Goal: Information Seeking & Learning: Learn about a topic

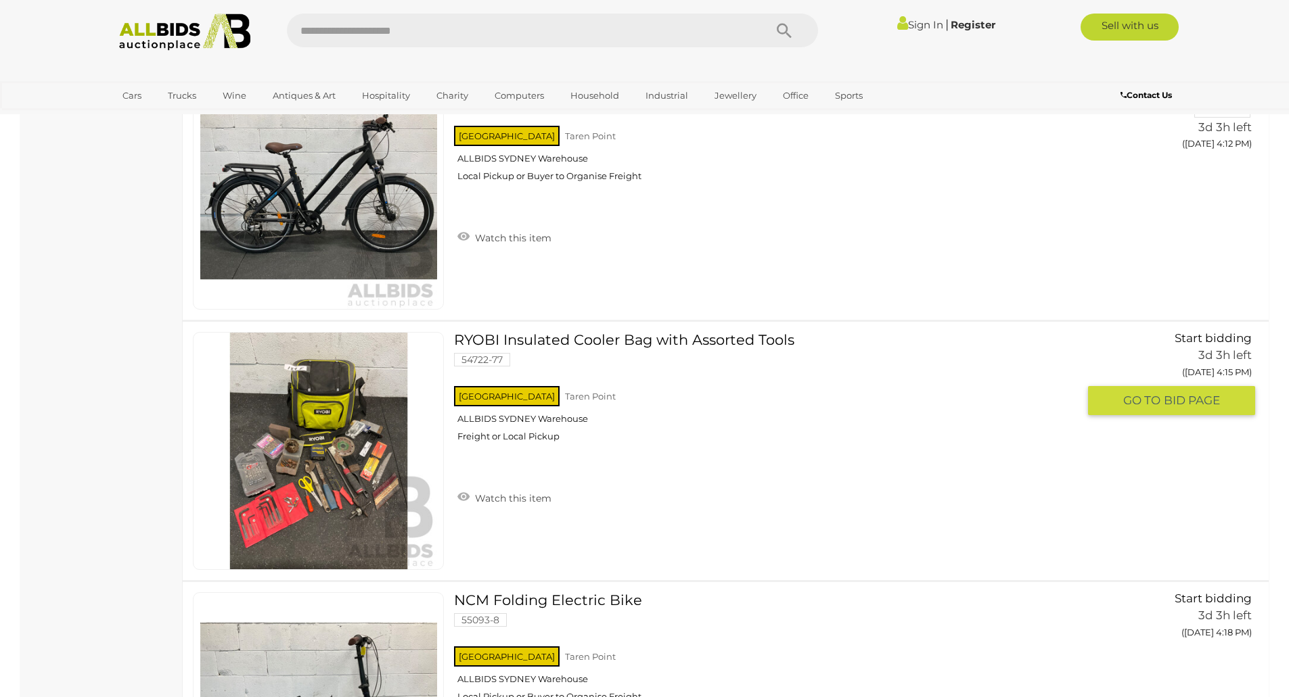
scroll to position [1082, 0]
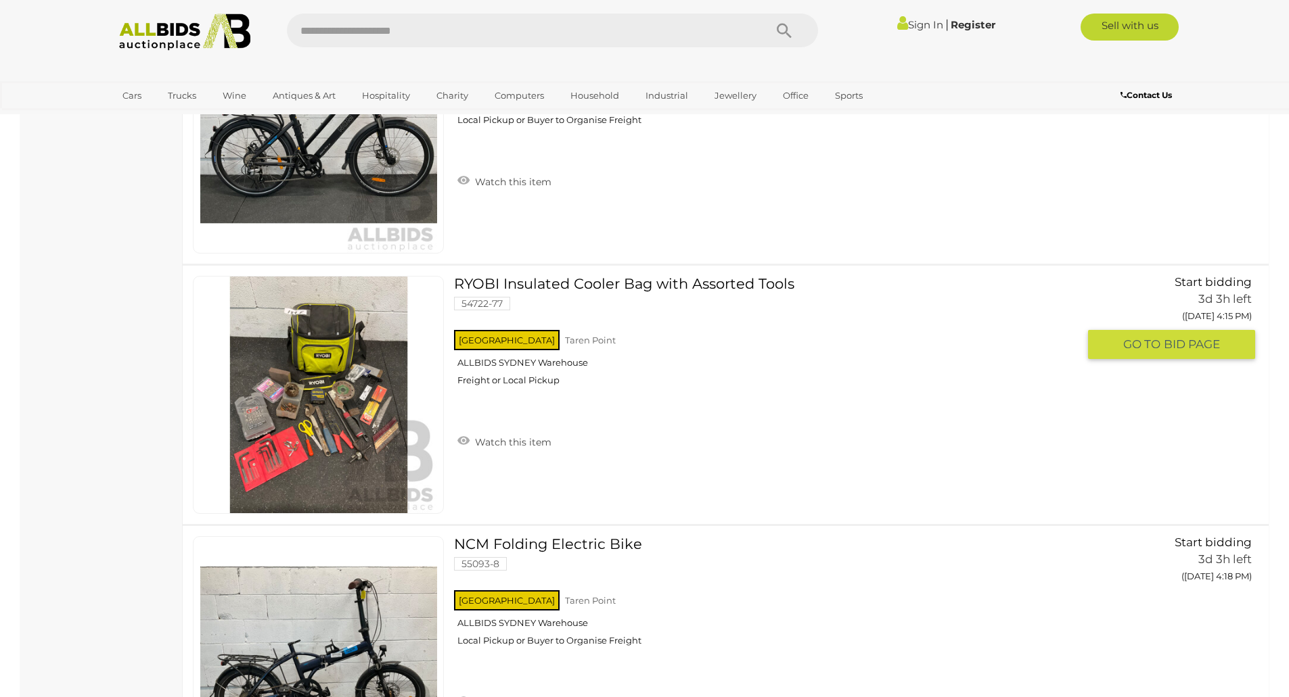
drag, startPoint x: 827, startPoint y: 496, endPoint x: 789, endPoint y: 474, distance: 44.0
click at [789, 474] on div "RYOBI Insulated Cooler Bag with Assorted Tools 54722-77 [GEOGRAPHIC_DATA] [GEOG…" at bounding box center [726, 395] width 1106 height 258
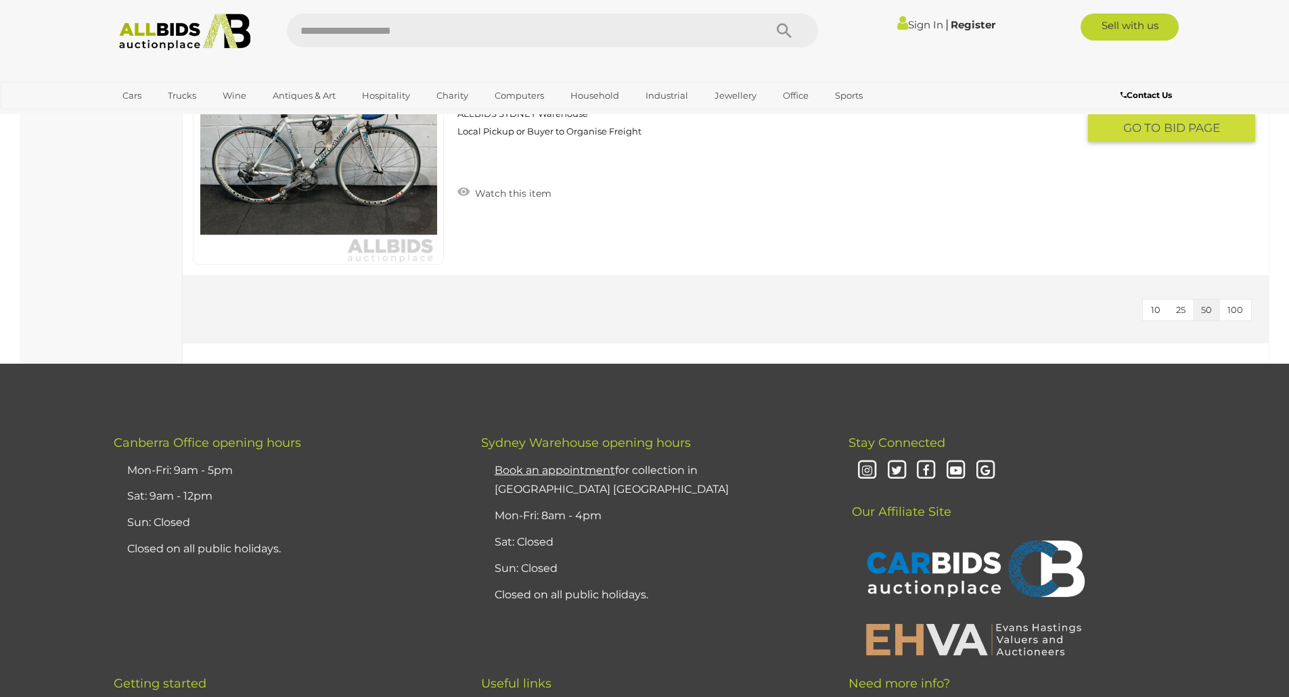
scroll to position [5818, 0]
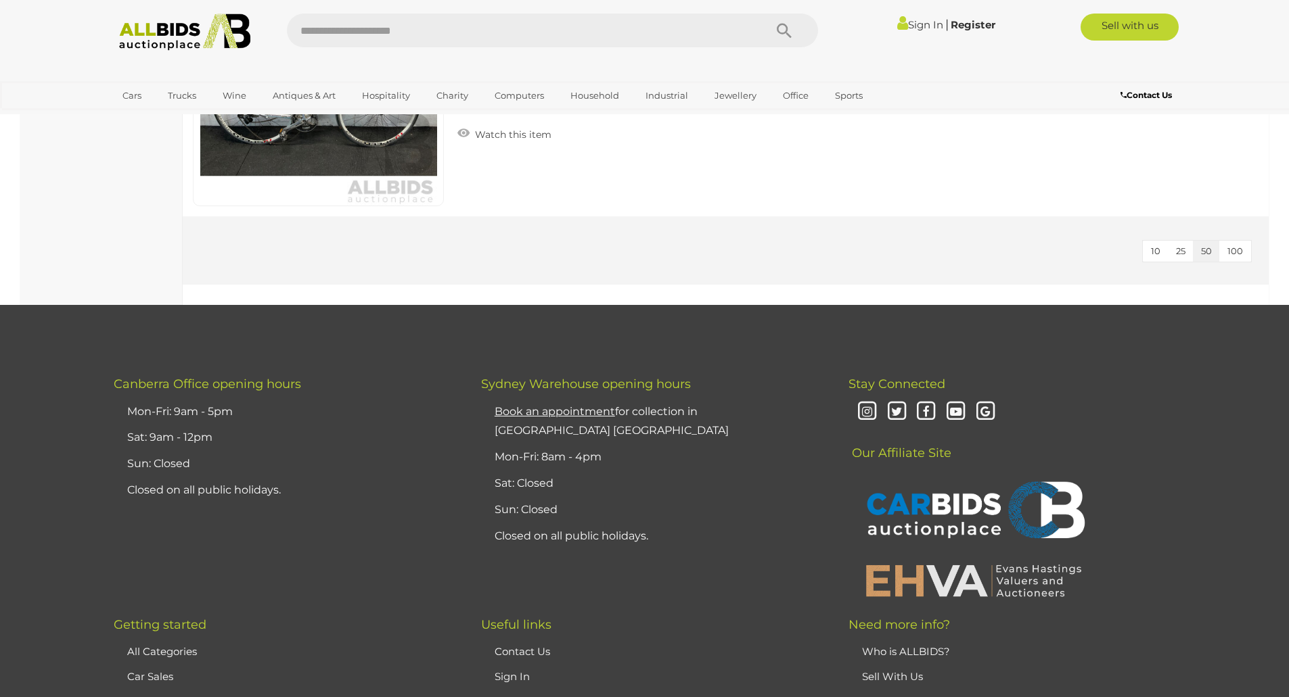
click at [1233, 255] on span "100" at bounding box center [1235, 251] width 16 height 11
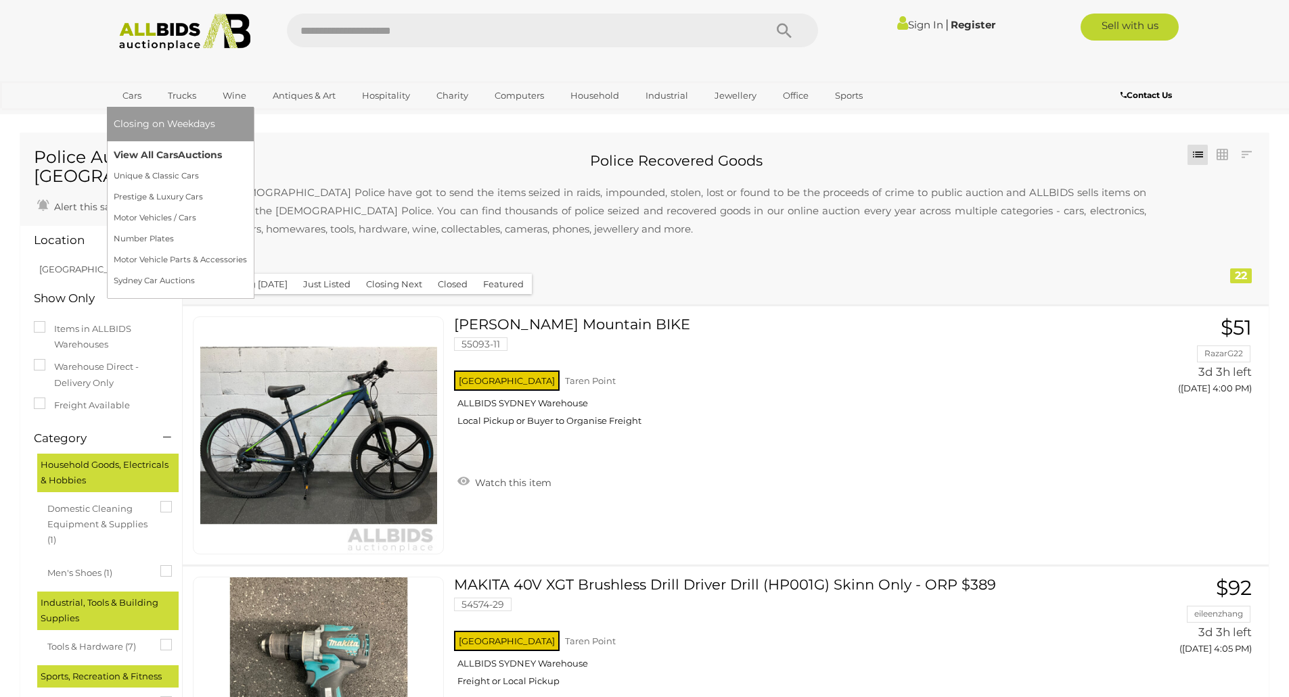
click at [158, 156] on link "View All Cars Auctions" at bounding box center [180, 155] width 133 height 21
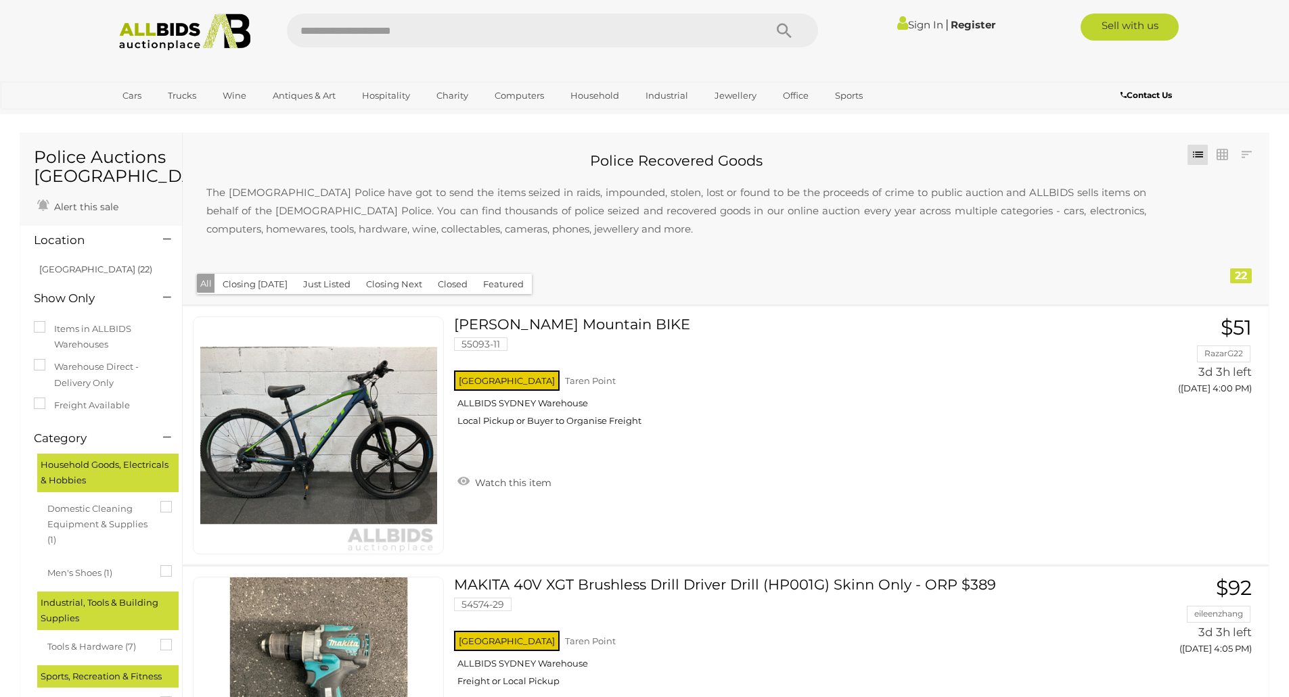
click at [254, 288] on button "Closing [DATE]" at bounding box center [254, 284] width 81 height 21
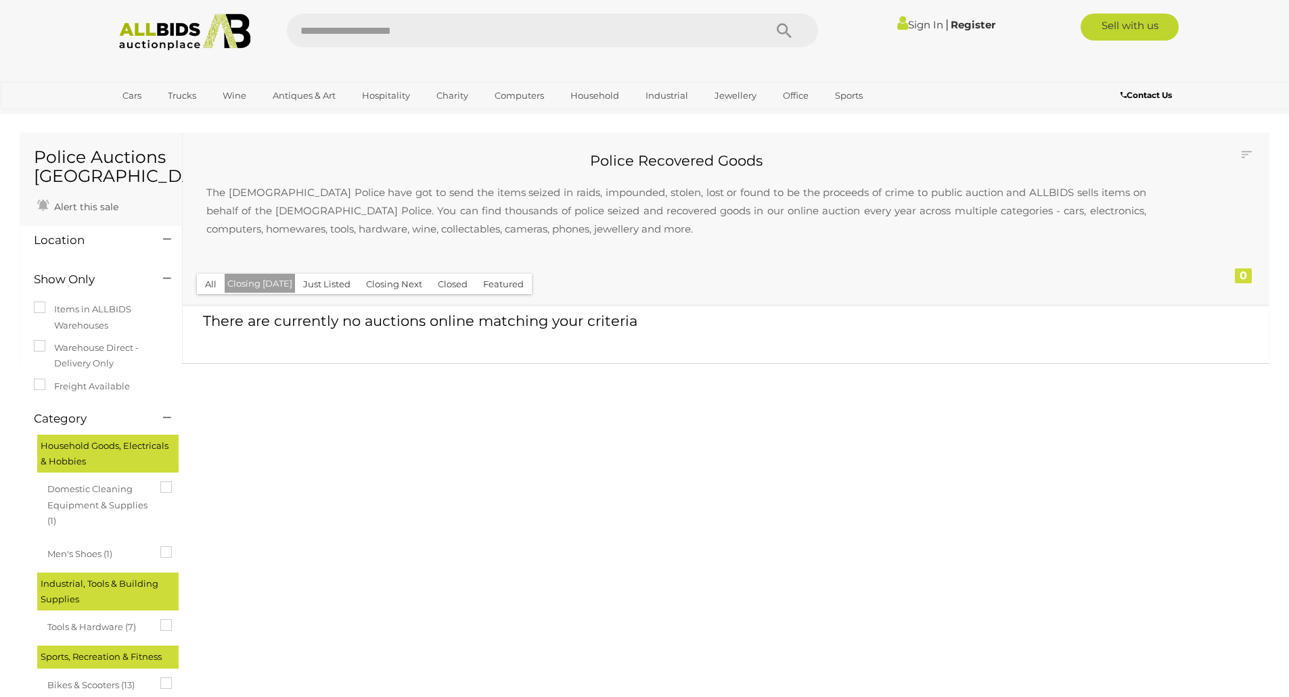
click at [208, 283] on button "All" at bounding box center [211, 284] width 28 height 21
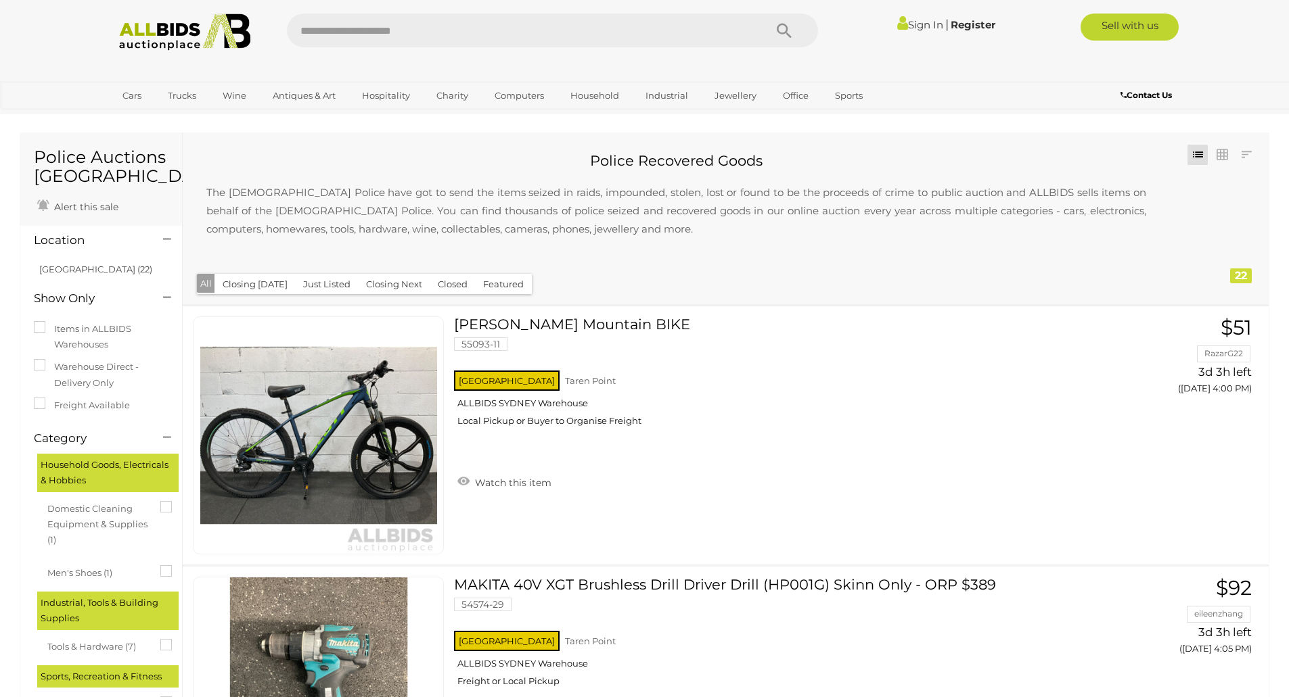
click at [397, 285] on button "Closing Next" at bounding box center [394, 284] width 72 height 21
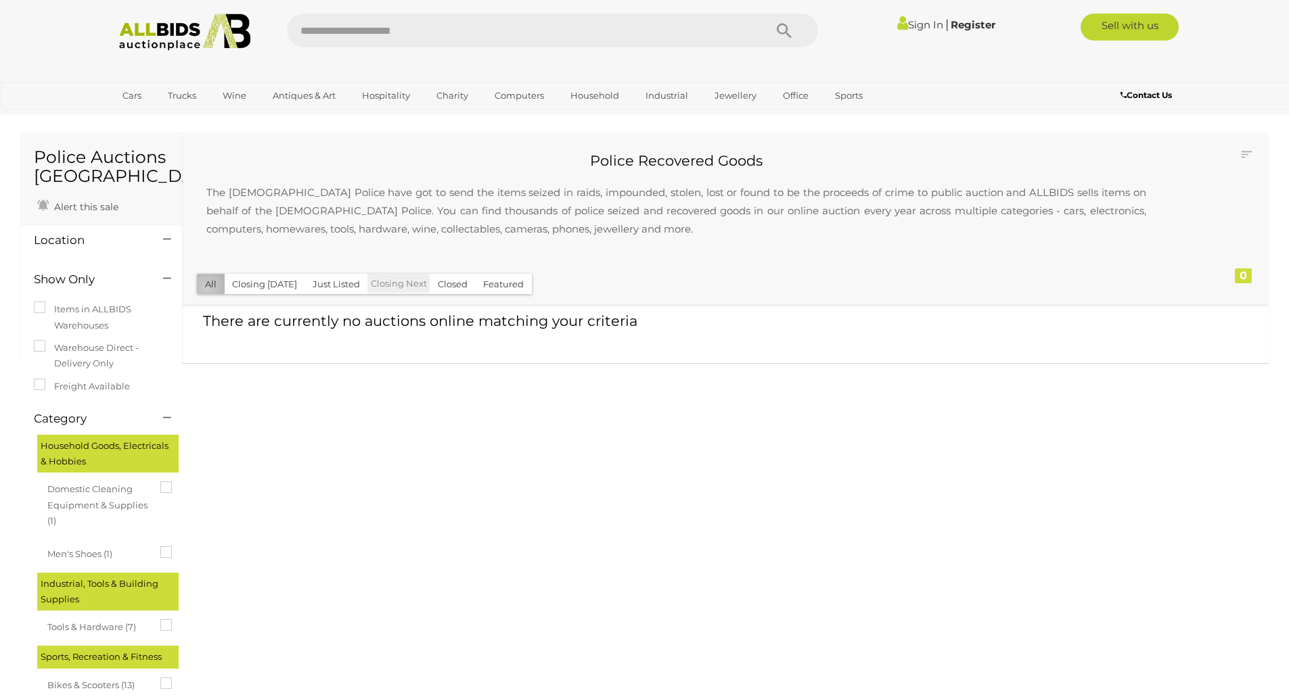
click at [207, 288] on button "All" at bounding box center [211, 284] width 28 height 21
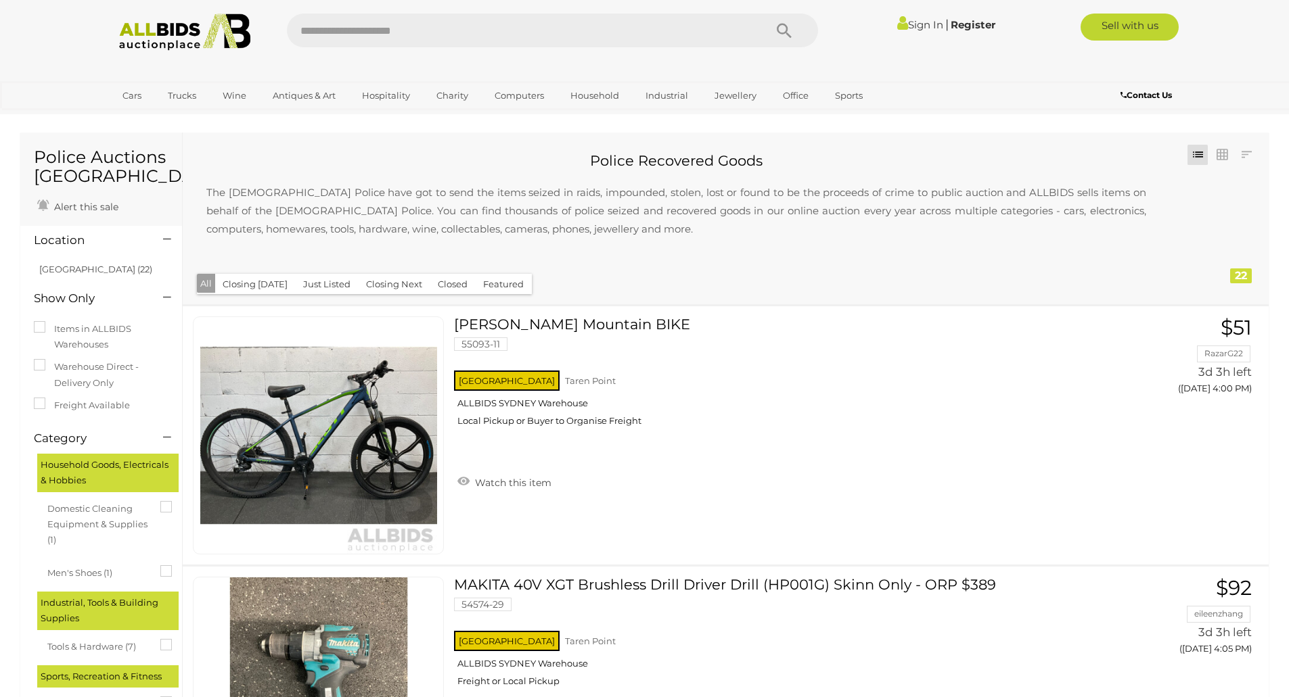
scroll to position [169, 0]
